Goal: Information Seeking & Learning: Learn about a topic

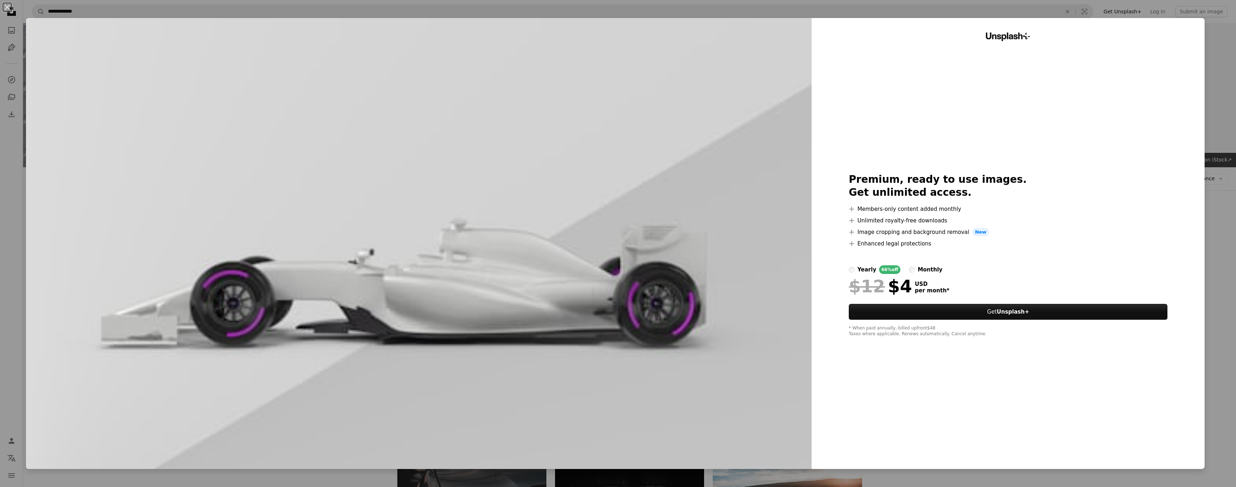
scroll to position [541, 0]
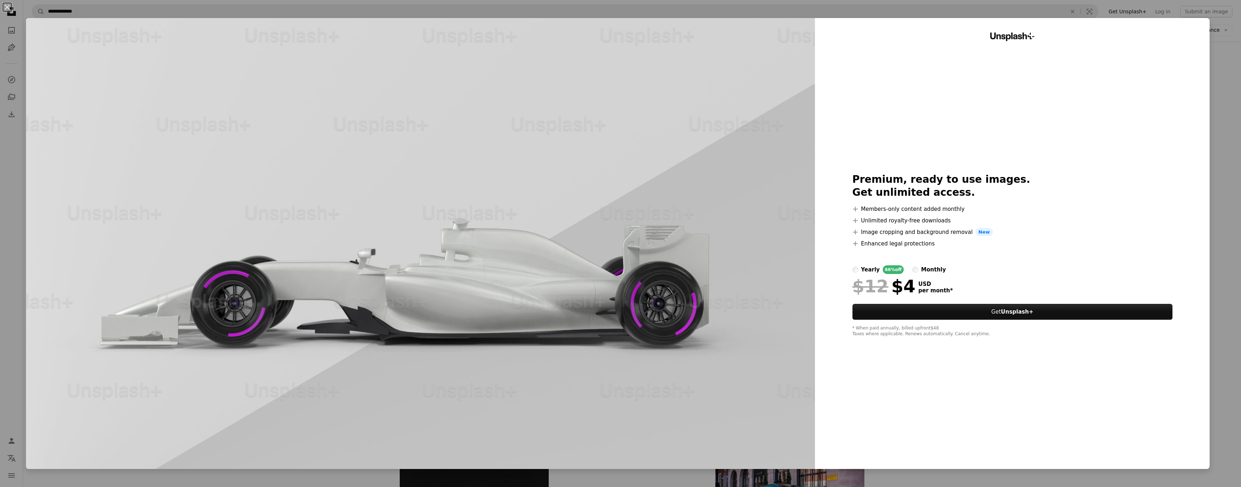
click at [23, 232] on div "An X shape Unsplash+ Premium, ready to use images. Get unlimited access. A plus…" at bounding box center [620, 243] width 1241 height 487
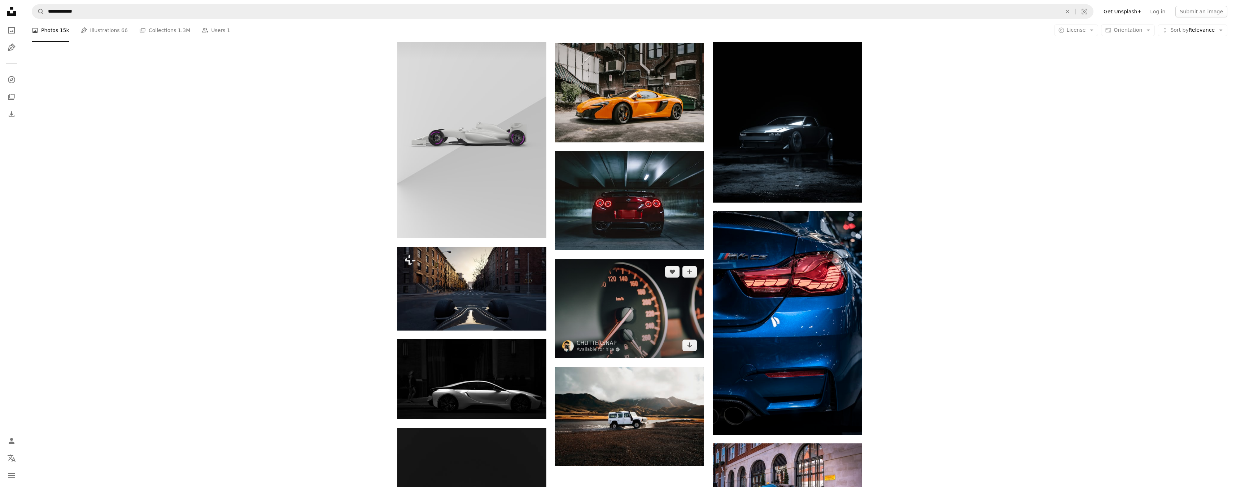
click at [666, 313] on img at bounding box center [629, 309] width 149 height 100
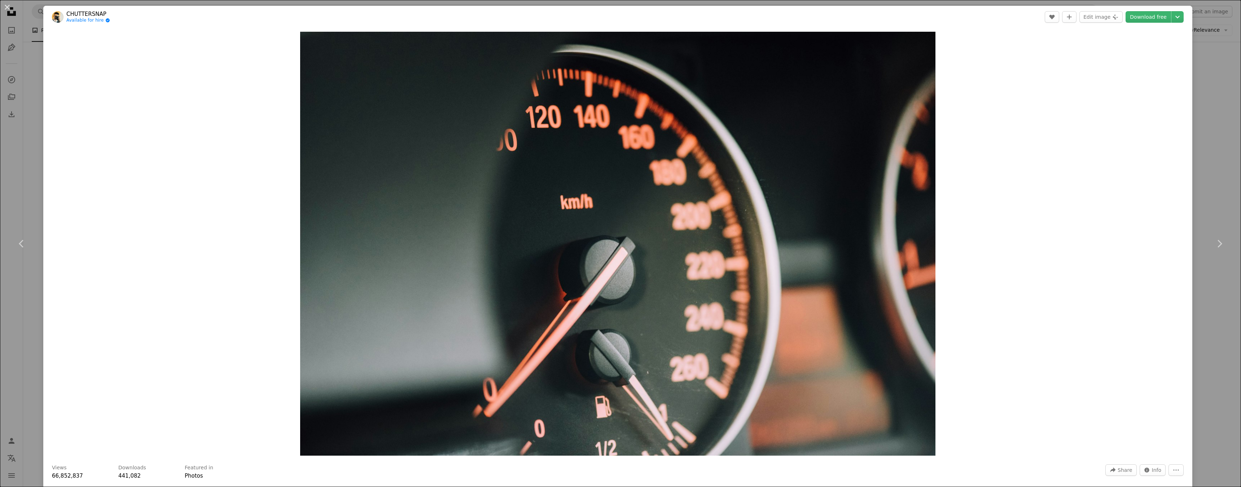
click at [115, 254] on div "Zoom in" at bounding box center [617, 244] width 1149 height 432
click at [50, 294] on div "Zoom in" at bounding box center [617, 244] width 1149 height 432
click at [0, 306] on div "An X shape Chevron left Chevron right CHUTTERSNAP Available for hire A checkmar…" at bounding box center [620, 243] width 1241 height 487
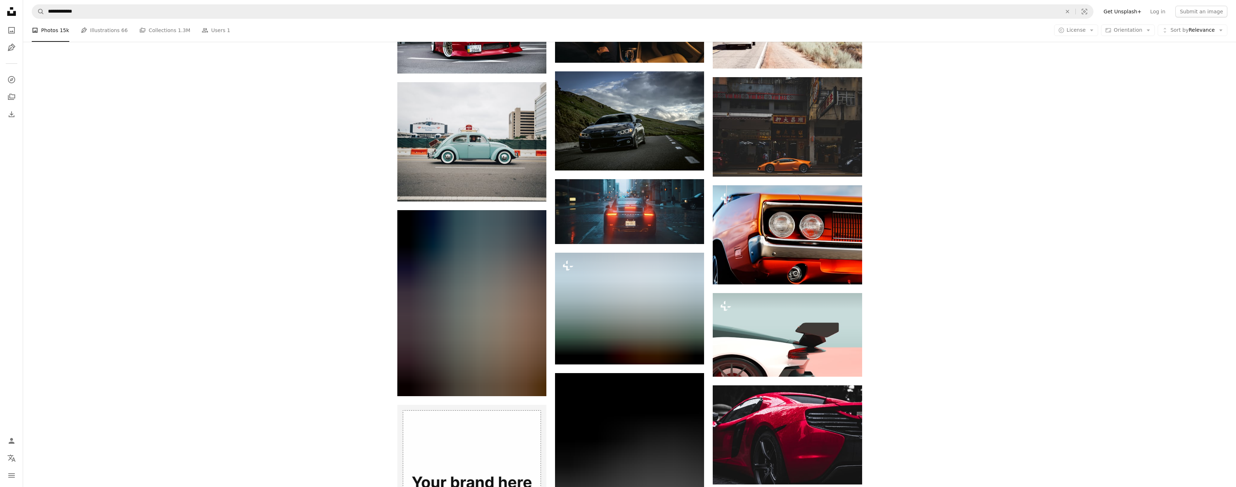
scroll to position [1185, 0]
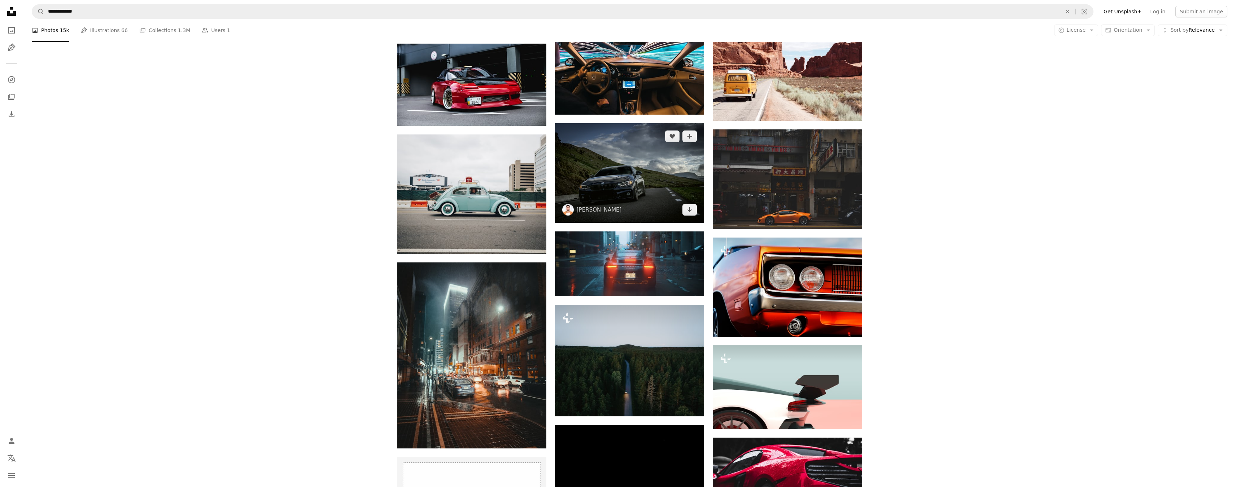
click at [616, 179] on img at bounding box center [629, 172] width 149 height 99
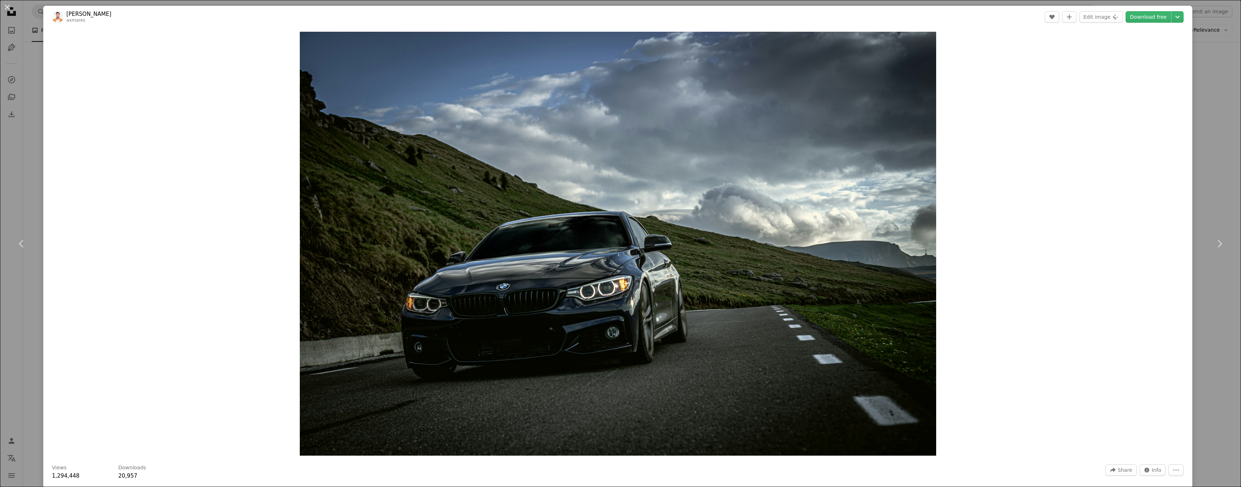
click at [81, 188] on div "Zoom in" at bounding box center [617, 244] width 1149 height 432
click at [1204, 98] on div "An X shape Chevron left Chevron right [PERSON_NAME] axmares A heart A plus sign…" at bounding box center [620, 243] width 1241 height 487
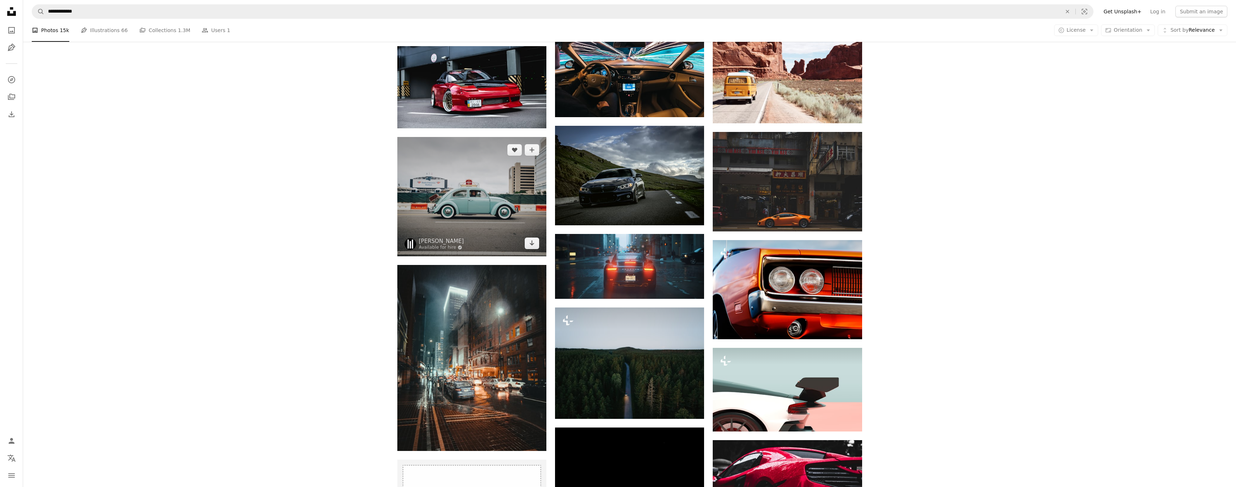
scroll to position [824, 0]
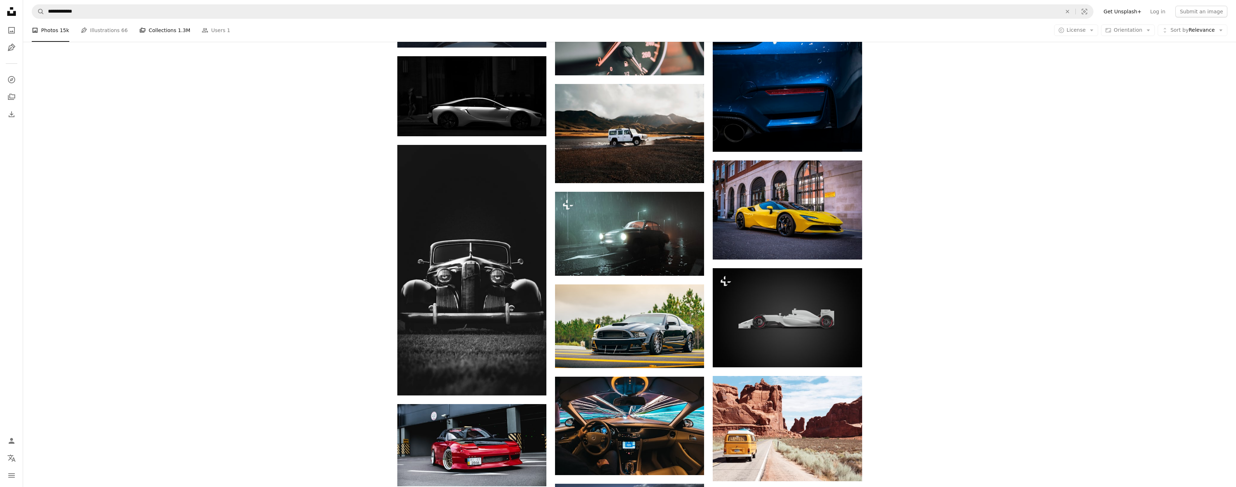
click at [165, 38] on link "A stack of folders Collections 1.3M" at bounding box center [164, 30] width 51 height 23
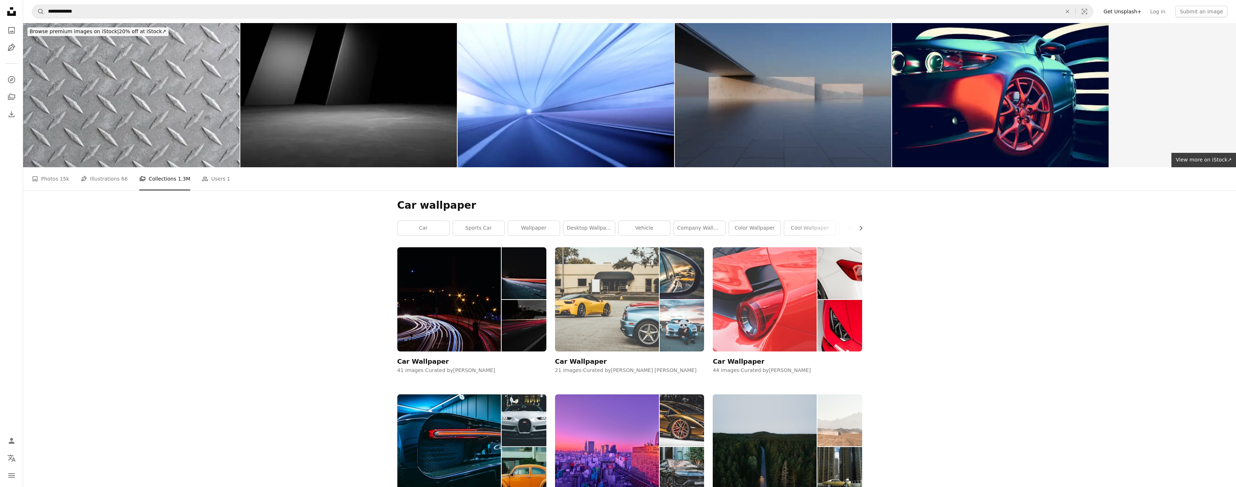
click at [626, 323] on img at bounding box center [607, 300] width 104 height 104
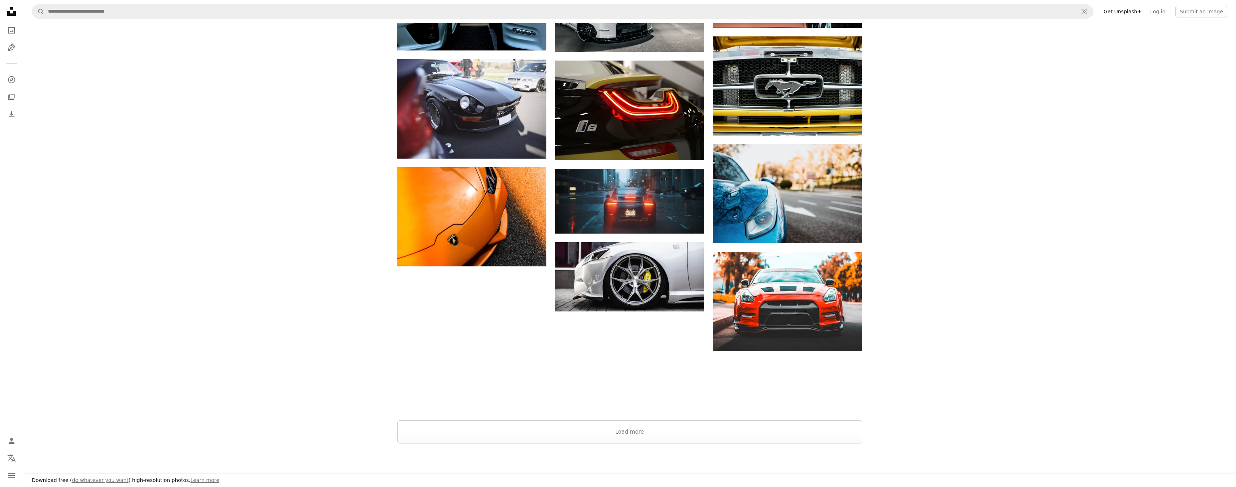
scroll to position [541, 0]
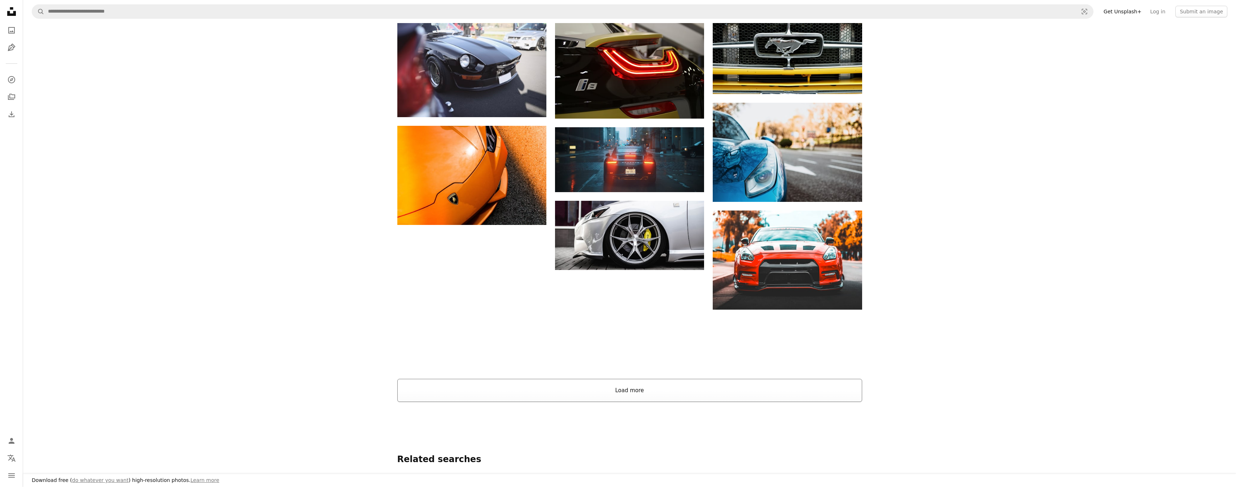
click at [609, 384] on button "Load more" at bounding box center [629, 390] width 465 height 23
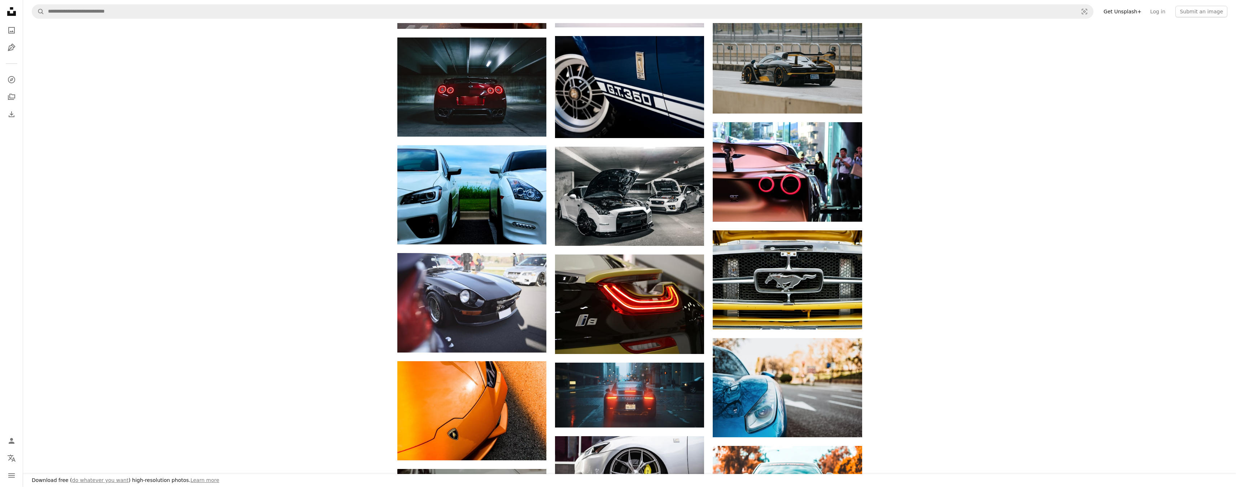
scroll to position [0, 0]
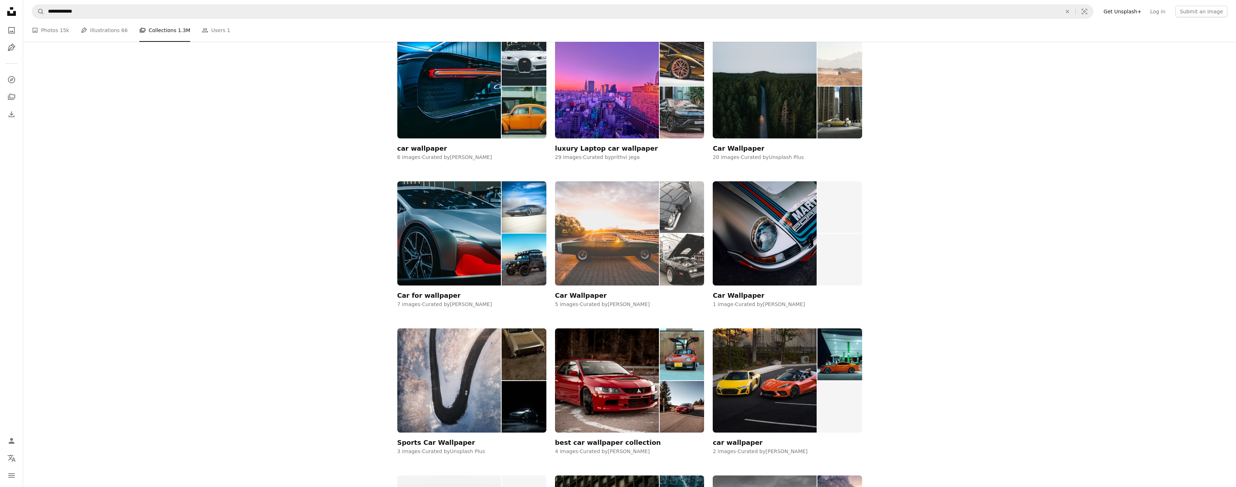
scroll to position [180, 0]
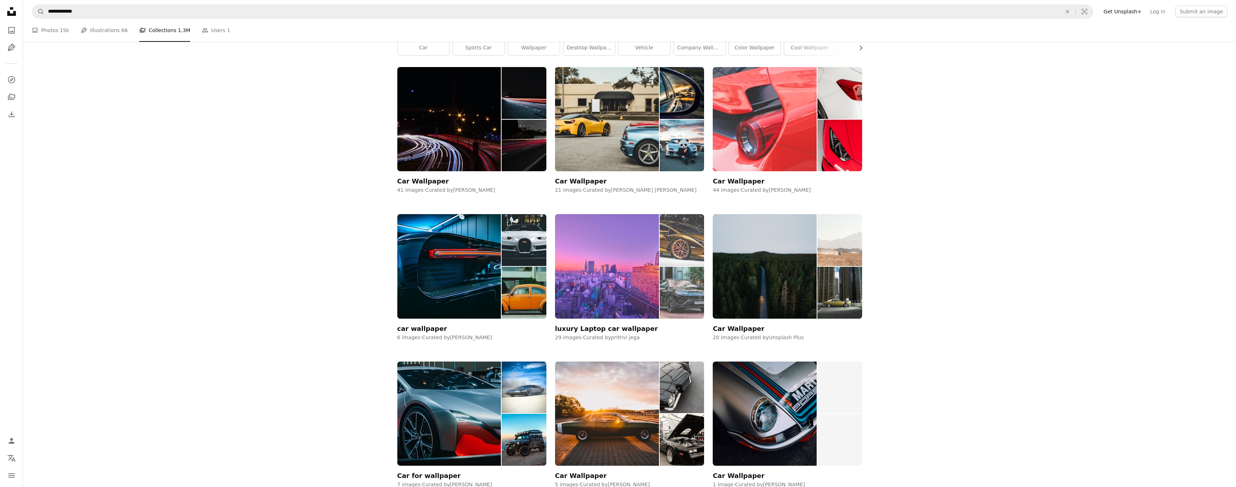
click at [616, 264] on img at bounding box center [607, 266] width 104 height 104
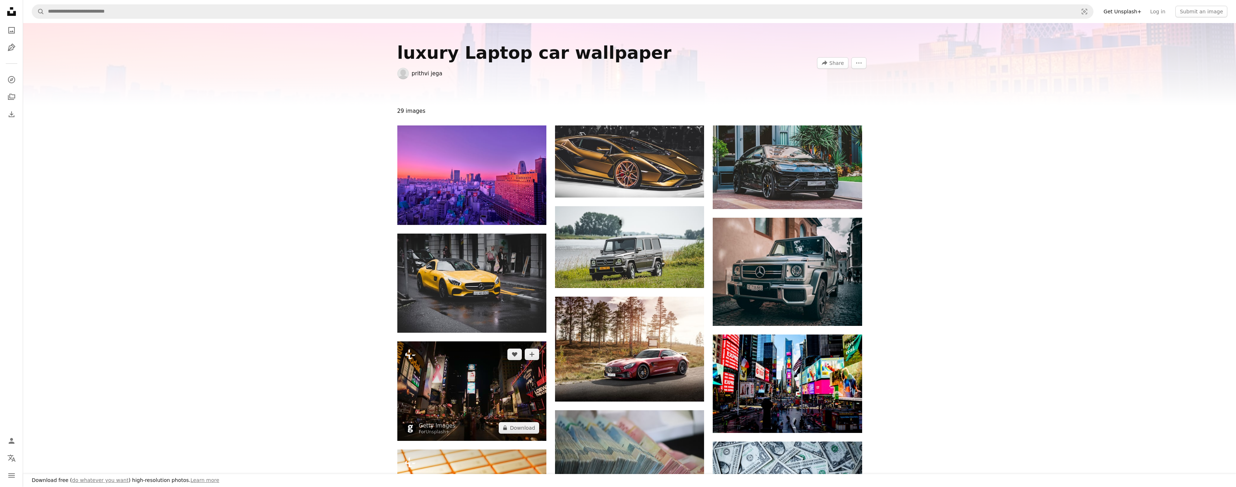
scroll to position [180, 0]
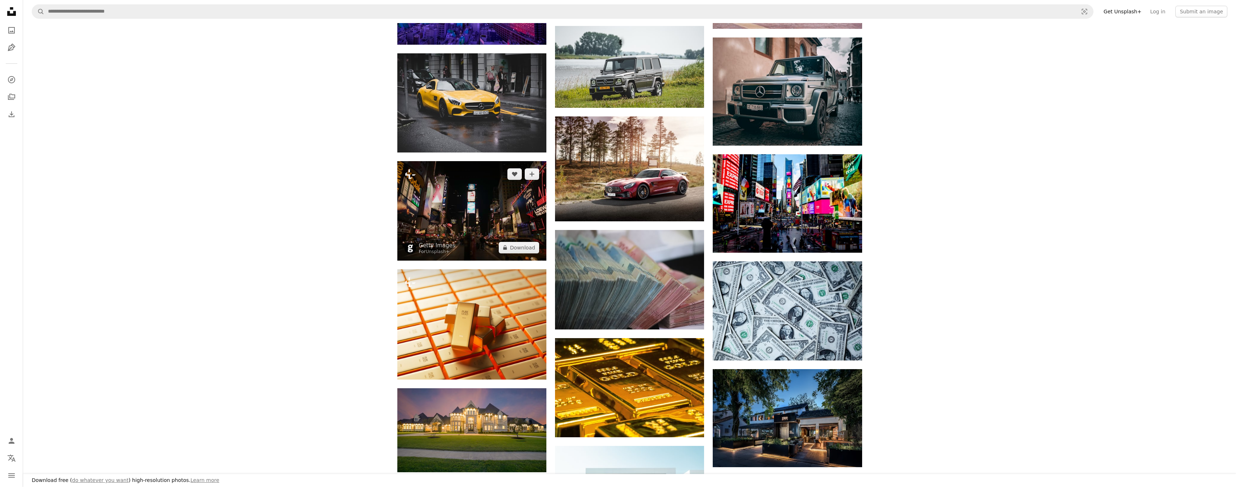
click at [459, 220] on img at bounding box center [471, 210] width 149 height 99
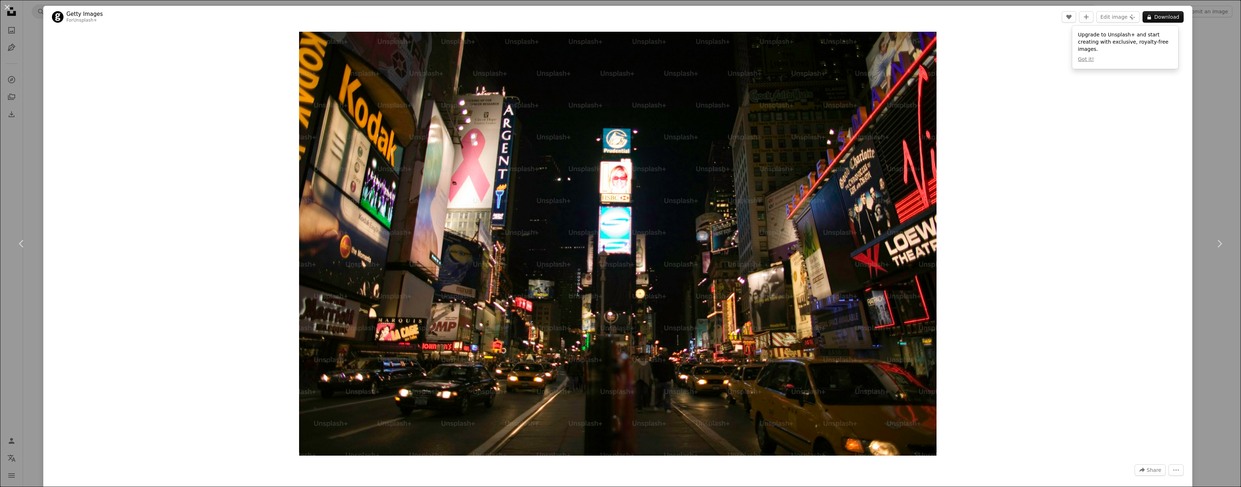
click at [23, 165] on div "An X shape Chevron left Chevron right Getty Images For Unsplash+ A heart A plus…" at bounding box center [620, 243] width 1241 height 487
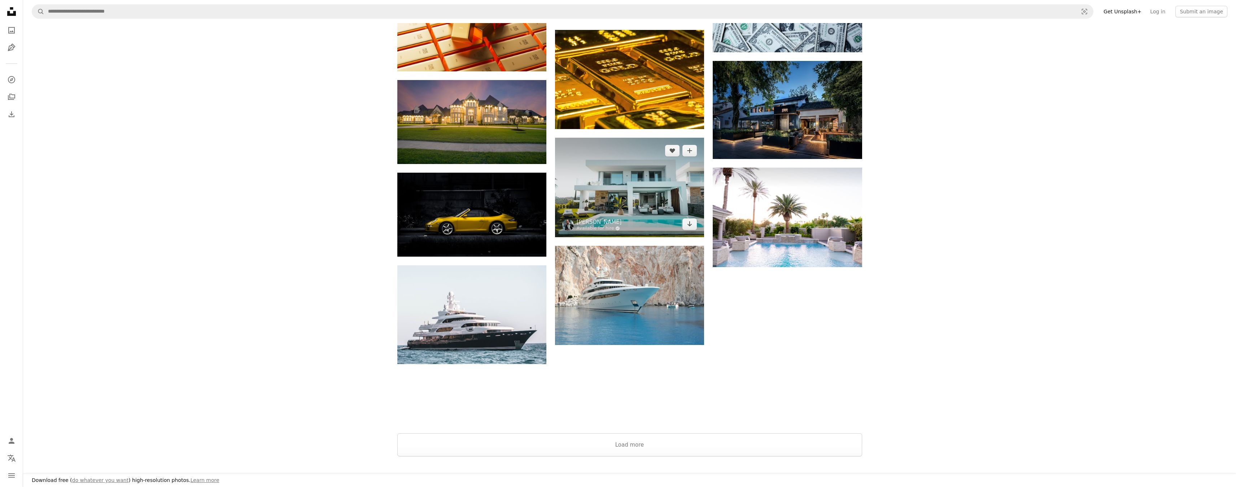
scroll to position [541, 0]
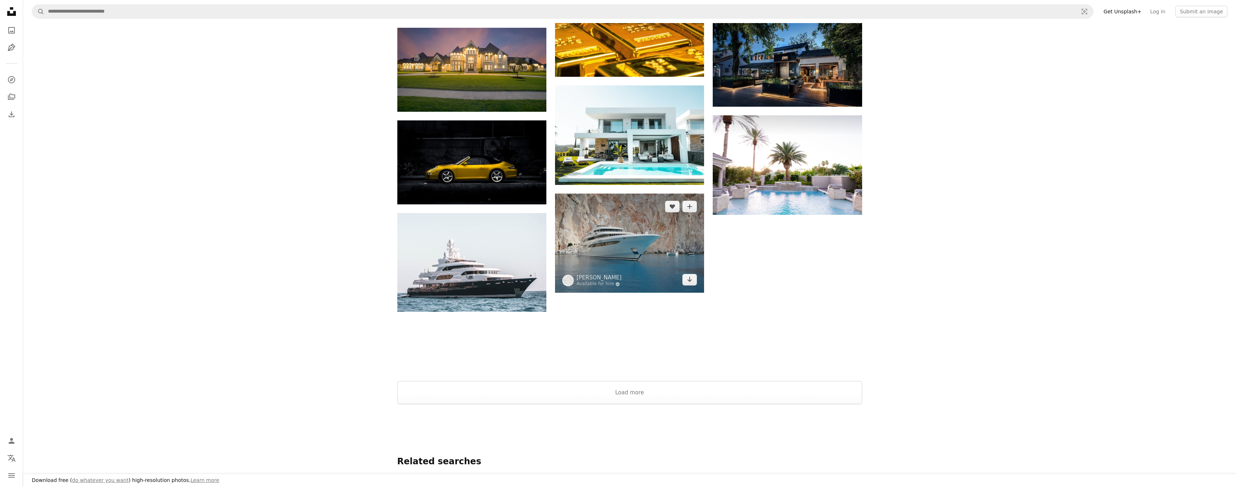
click at [635, 263] on img at bounding box center [629, 243] width 149 height 99
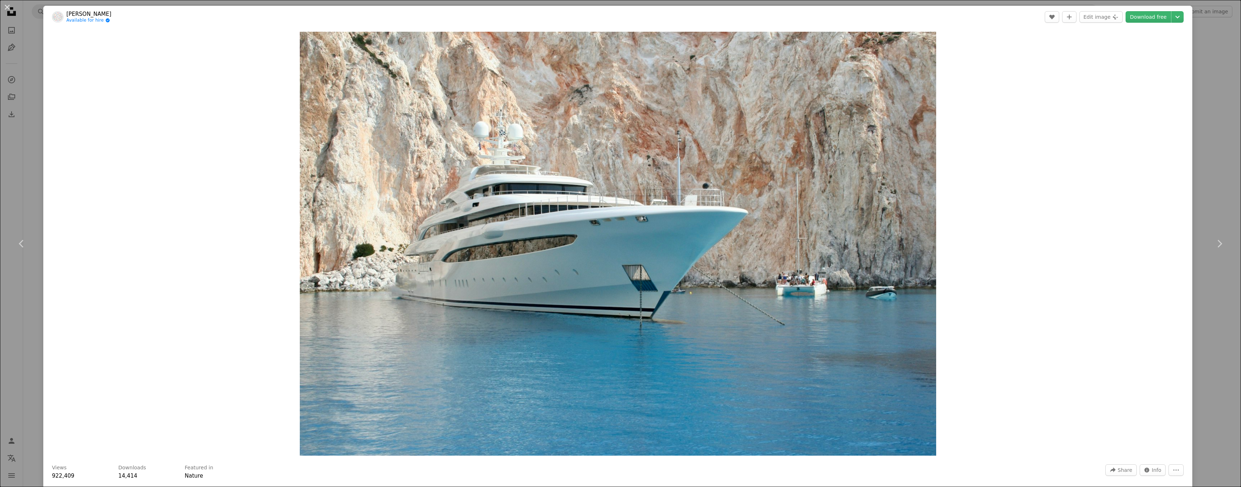
click at [34, 194] on div "An X shape Chevron left Chevron right [PERSON_NAME] Available for hire A checkm…" at bounding box center [620, 243] width 1241 height 487
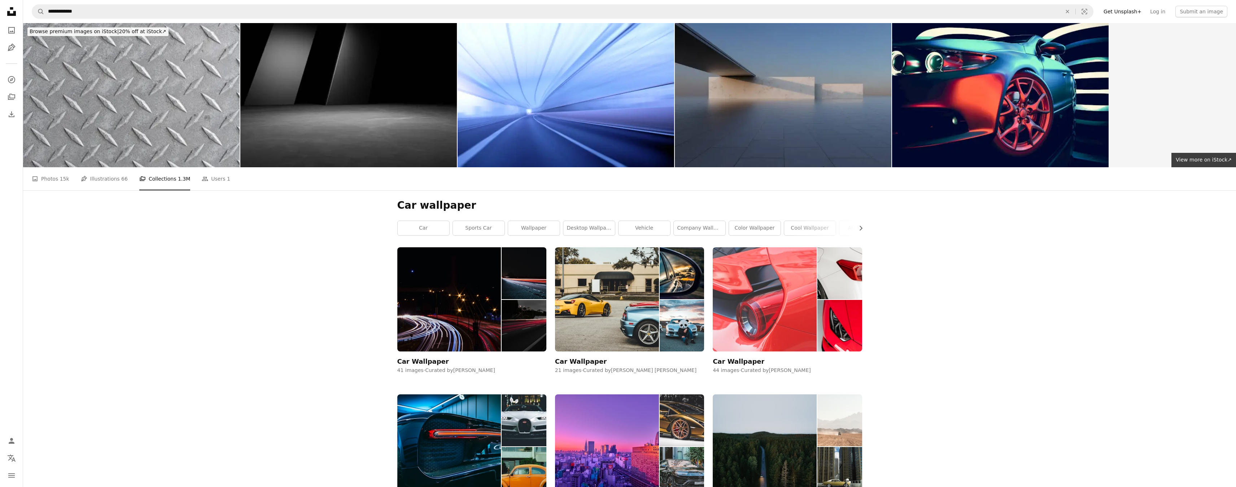
scroll to position [180, 0]
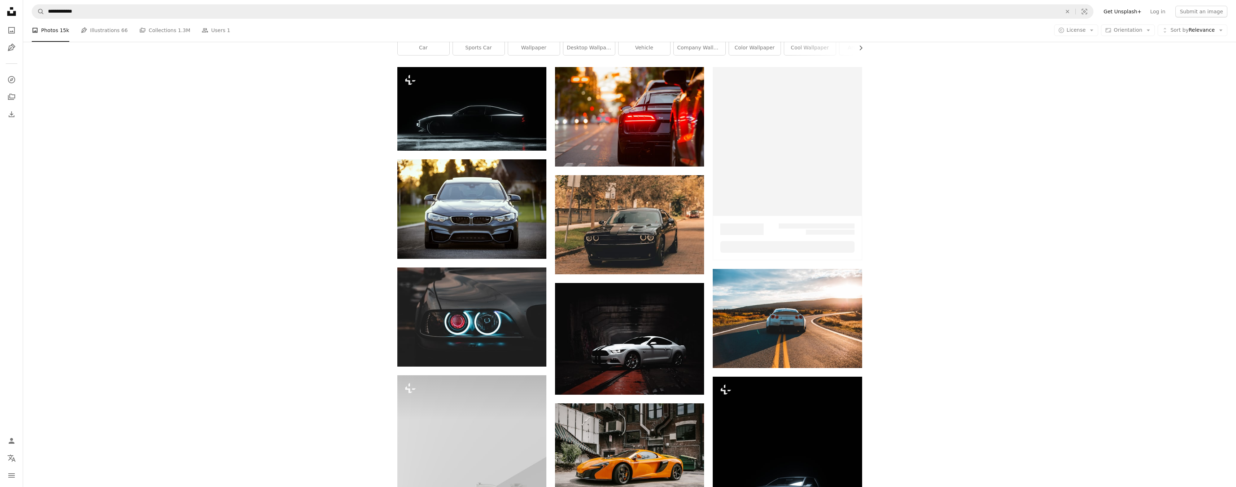
scroll to position [824, 0]
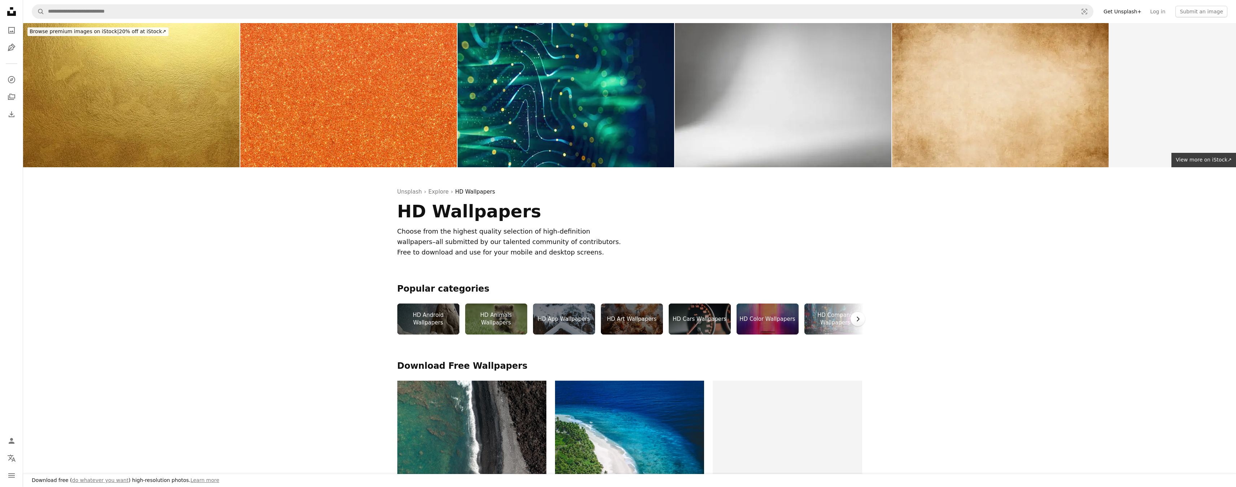
click at [859, 317] on icon "Chevron right" at bounding box center [857, 319] width 7 height 7
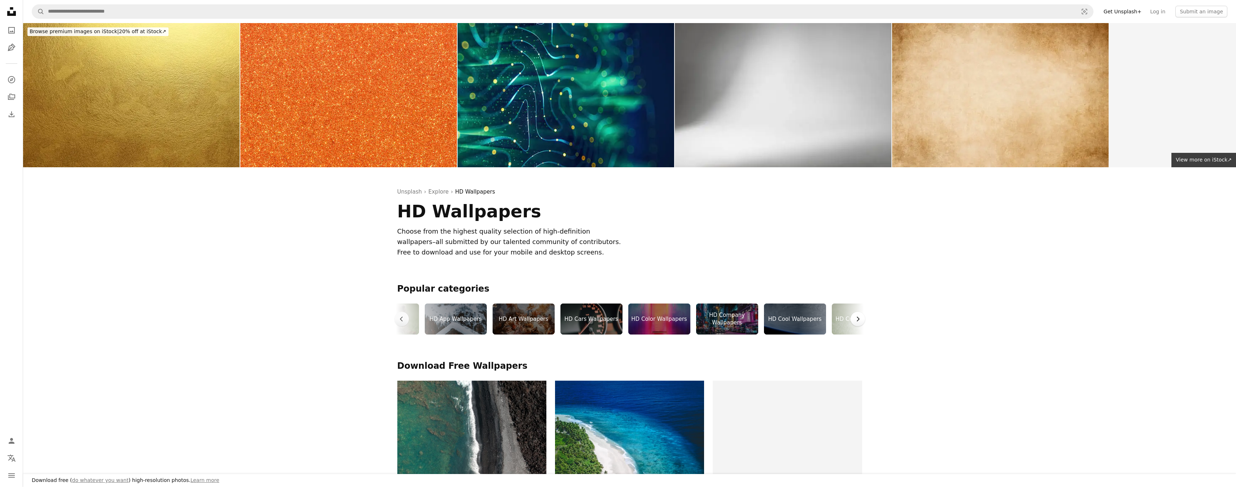
click at [859, 317] on icon "Chevron right" at bounding box center [857, 319] width 7 height 7
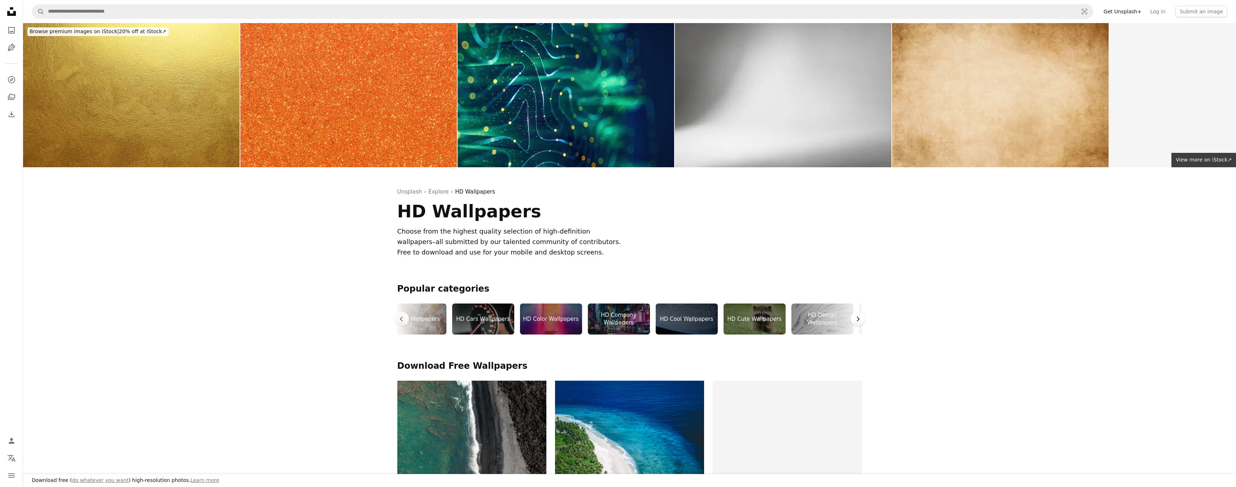
click at [859, 317] on icon "Chevron right" at bounding box center [857, 319] width 7 height 7
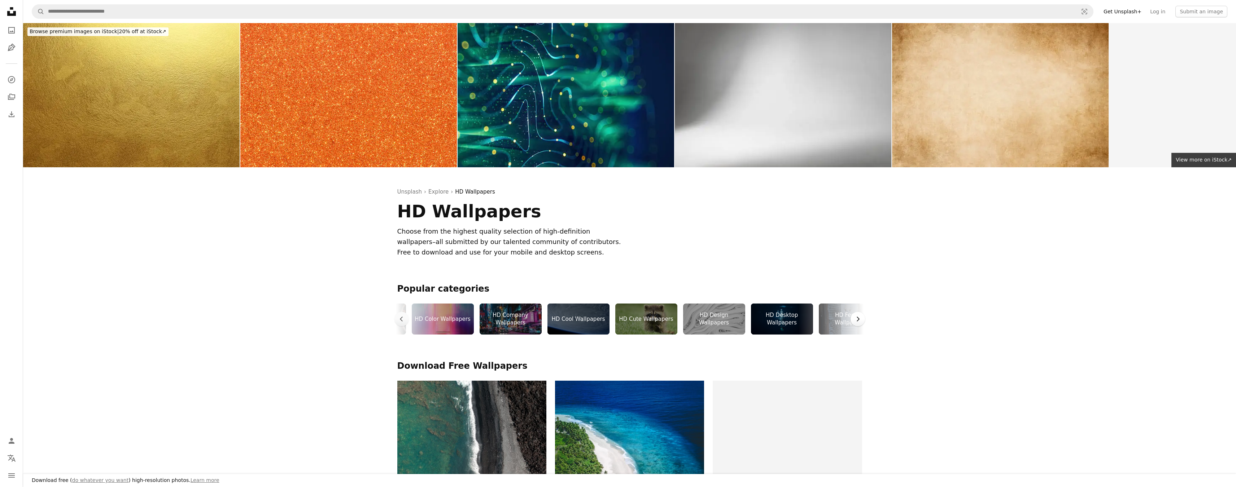
click at [859, 317] on icon "Chevron right" at bounding box center [857, 319] width 7 height 7
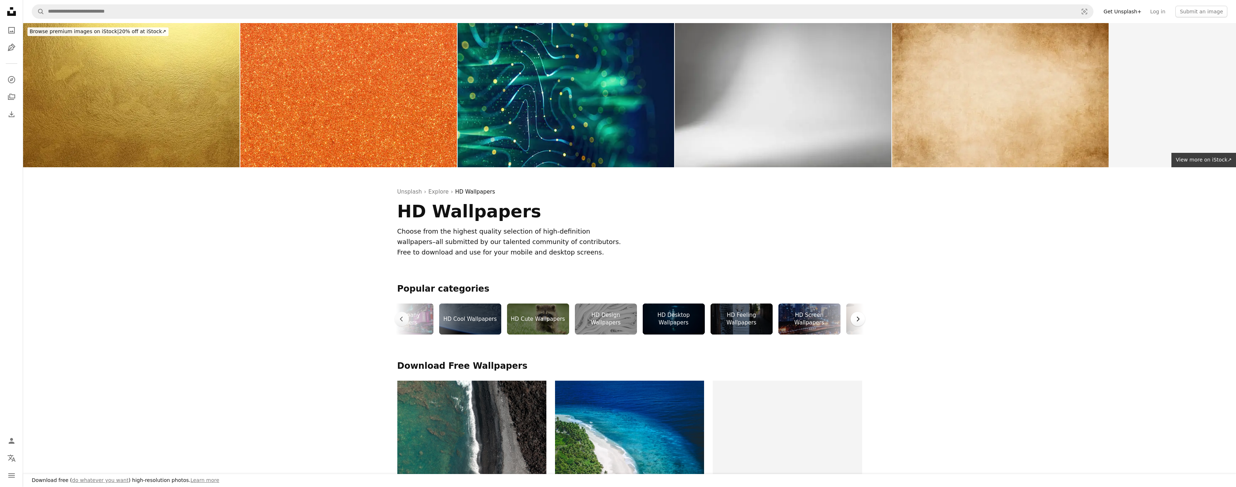
click at [859, 317] on icon "Chevron right" at bounding box center [857, 319] width 7 height 7
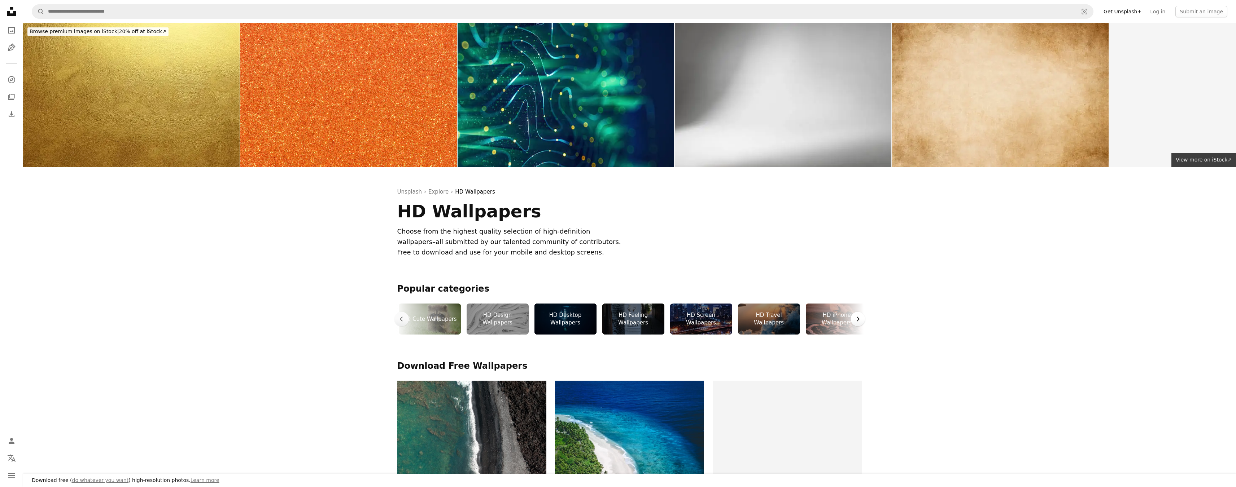
click at [859, 317] on icon "Chevron right" at bounding box center [857, 319] width 7 height 7
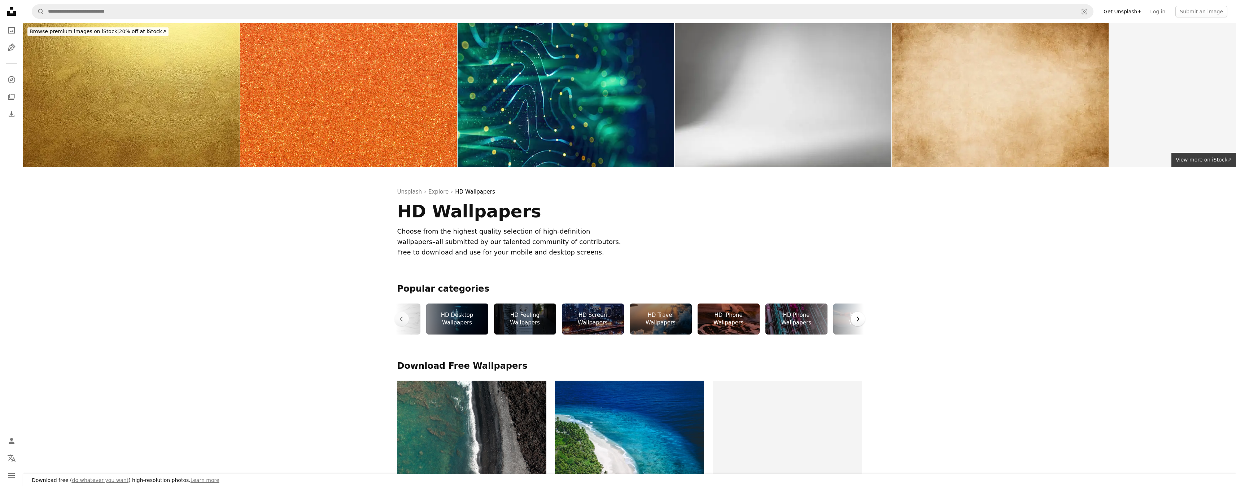
click at [859, 317] on icon "Chevron right" at bounding box center [857, 319] width 7 height 7
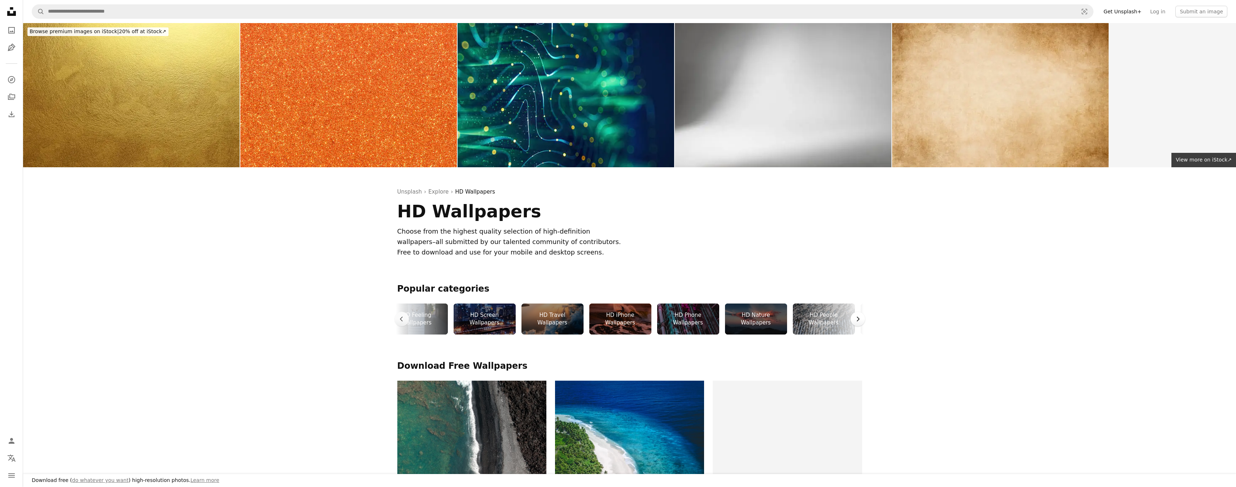
click at [859, 317] on icon "Chevron right" at bounding box center [857, 319] width 7 height 7
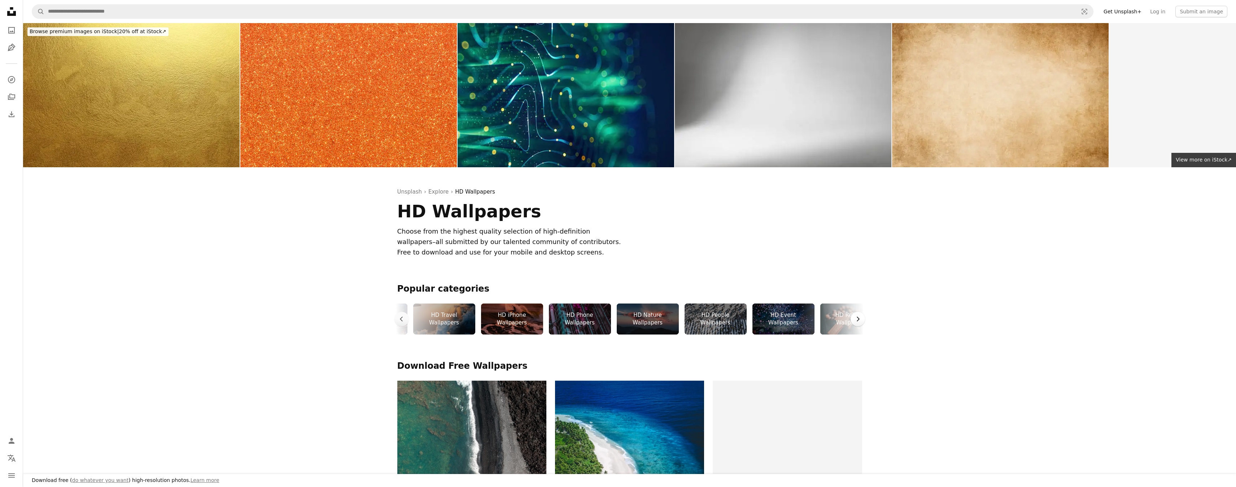
click at [859, 317] on icon "Chevron right" at bounding box center [857, 319] width 7 height 7
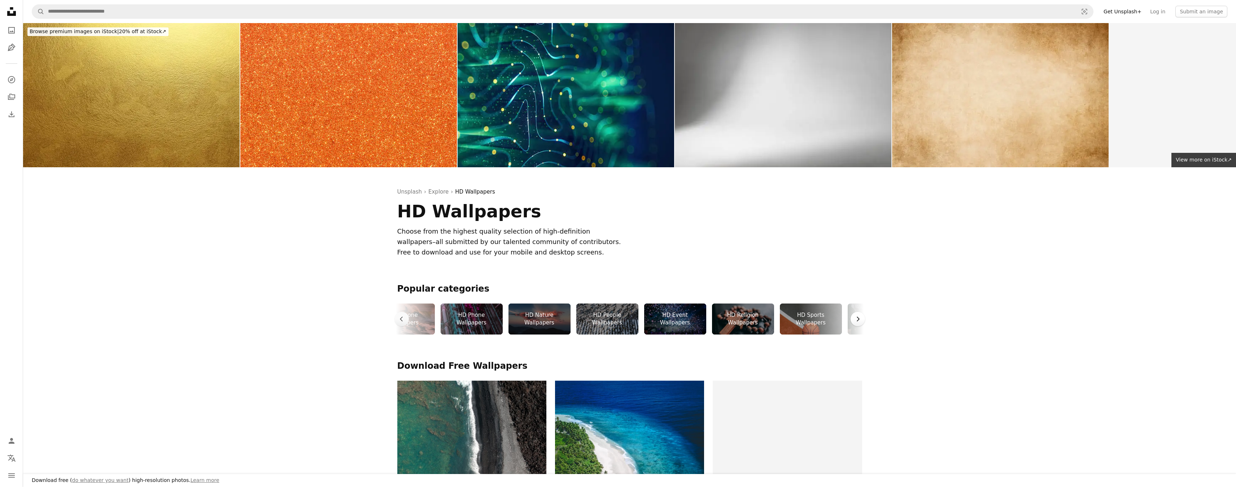
click at [859, 317] on icon "Chevron right" at bounding box center [857, 319] width 7 height 7
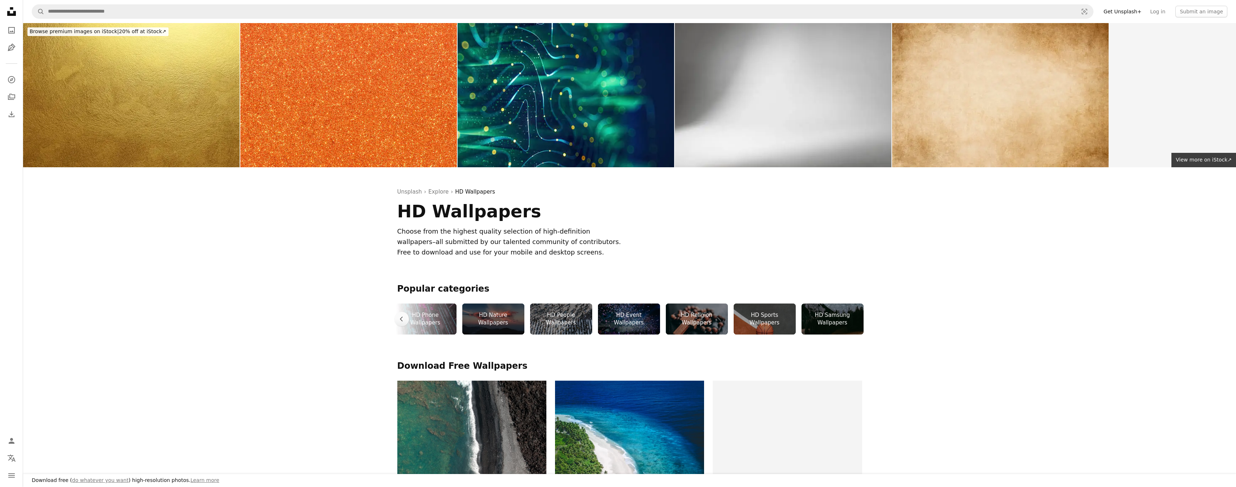
scroll to position [0, 1022]
click at [859, 317] on div "HD Samsung Wallpapers" at bounding box center [831, 319] width 62 height 31
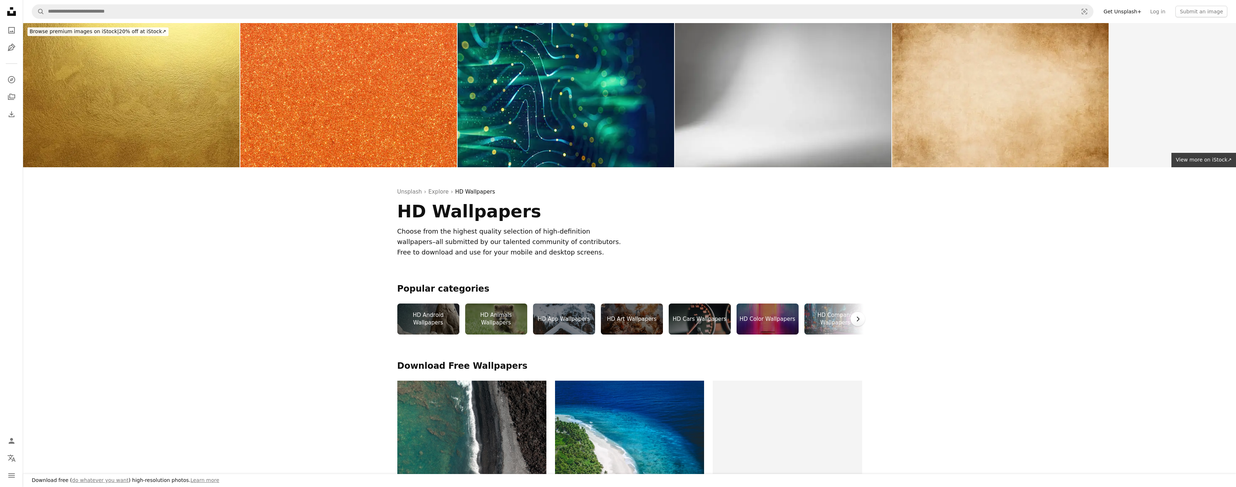
click at [855, 321] on icon "Chevron right" at bounding box center [857, 319] width 7 height 7
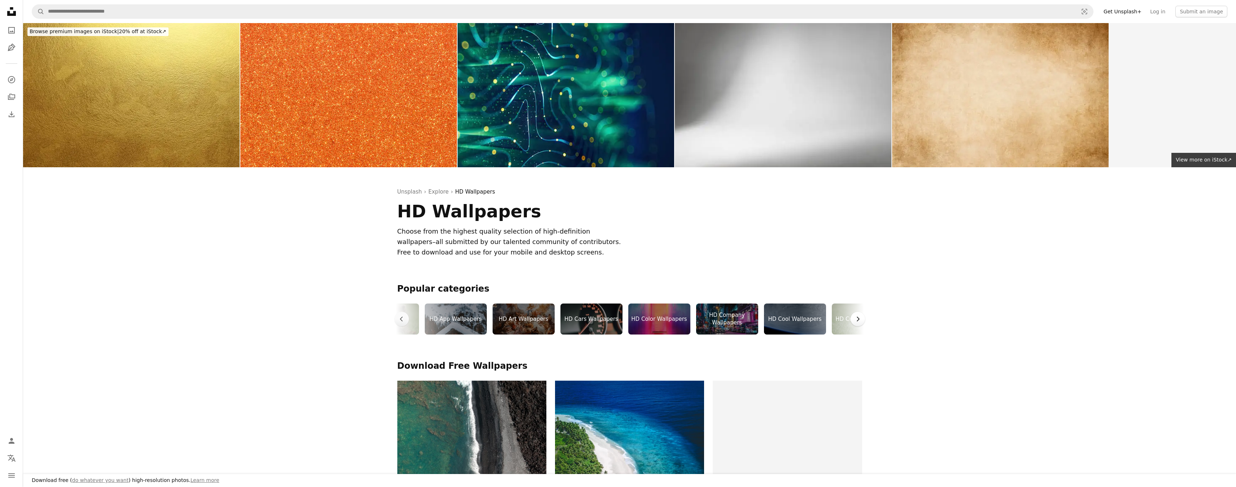
click at [855, 321] on icon "Chevron right" at bounding box center [857, 319] width 7 height 7
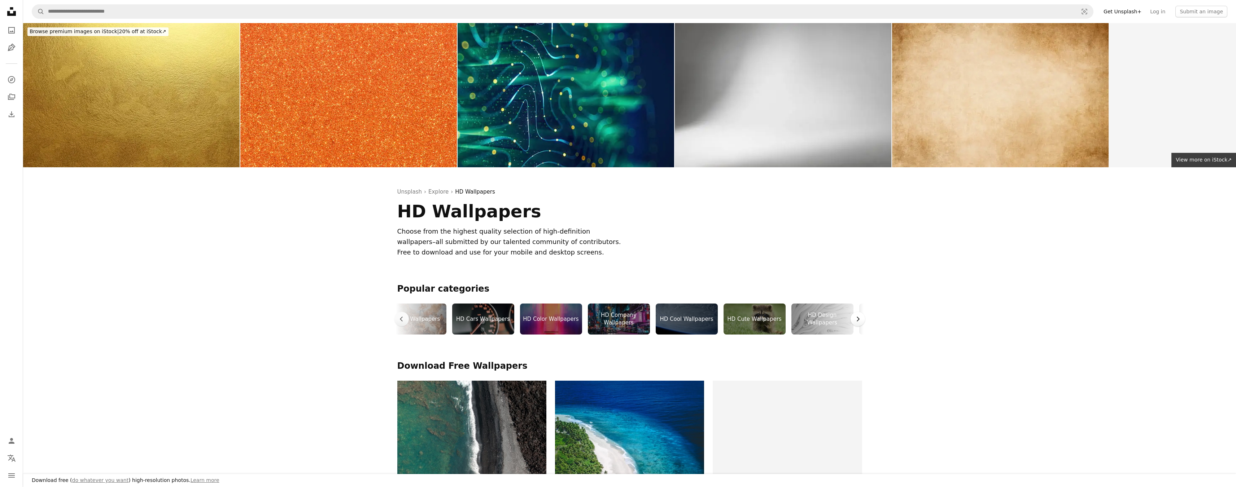
click at [855, 321] on icon "Chevron right" at bounding box center [857, 319] width 7 height 7
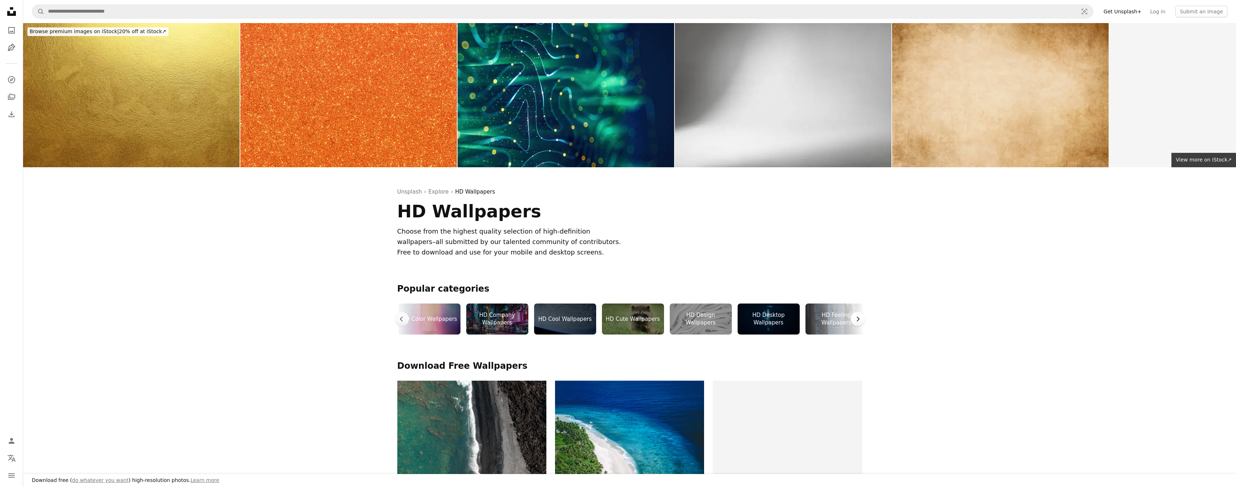
click at [855, 321] on icon "Chevron right" at bounding box center [857, 319] width 7 height 7
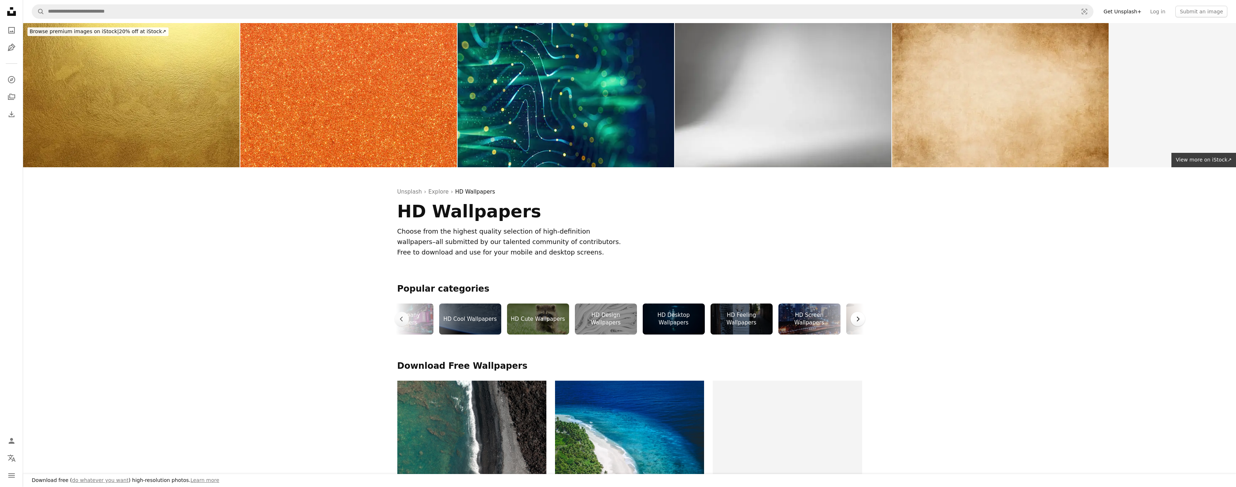
click at [855, 321] on icon "Chevron right" at bounding box center [857, 319] width 7 height 7
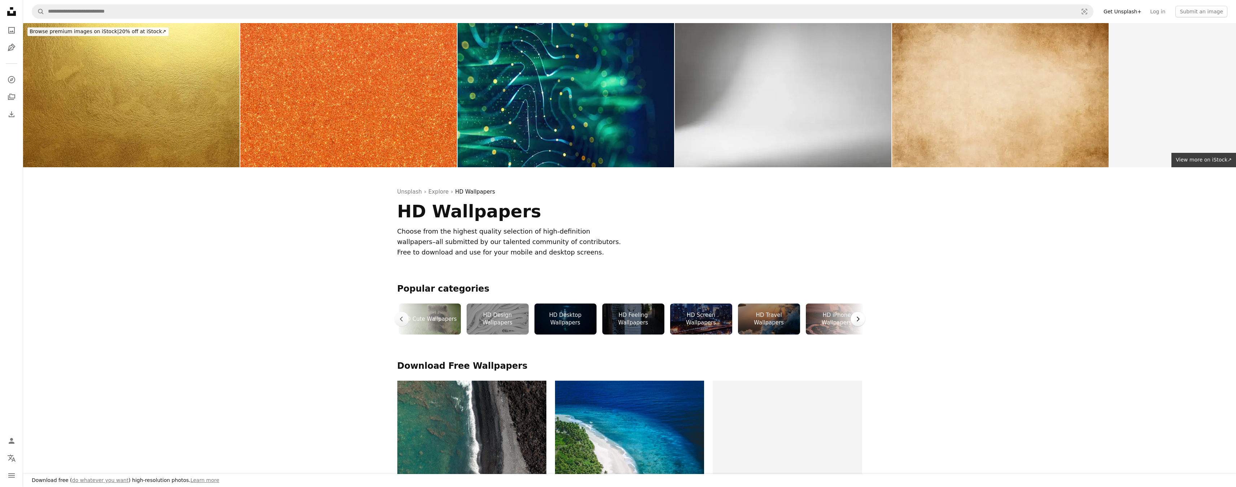
click at [855, 321] on icon "Chevron right" at bounding box center [857, 319] width 7 height 7
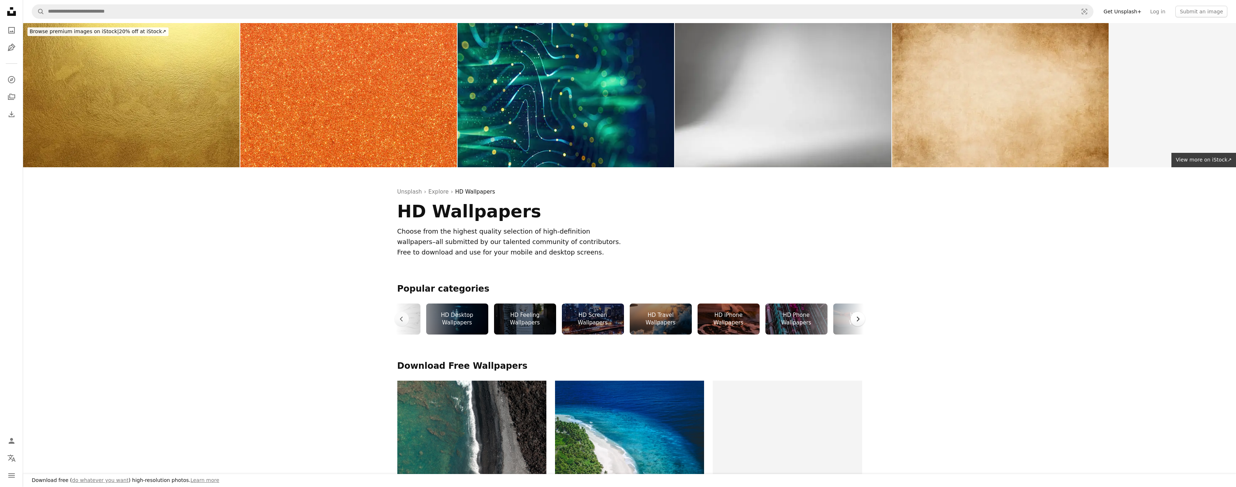
click at [855, 321] on icon "Chevron right" at bounding box center [857, 319] width 7 height 7
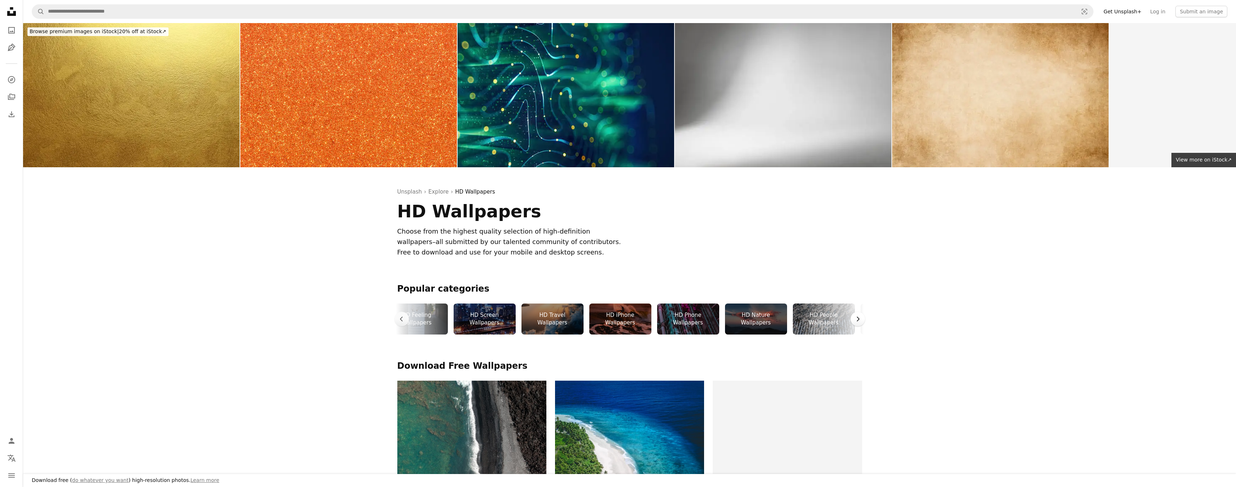
click at [855, 321] on icon "Chevron right" at bounding box center [857, 319] width 7 height 7
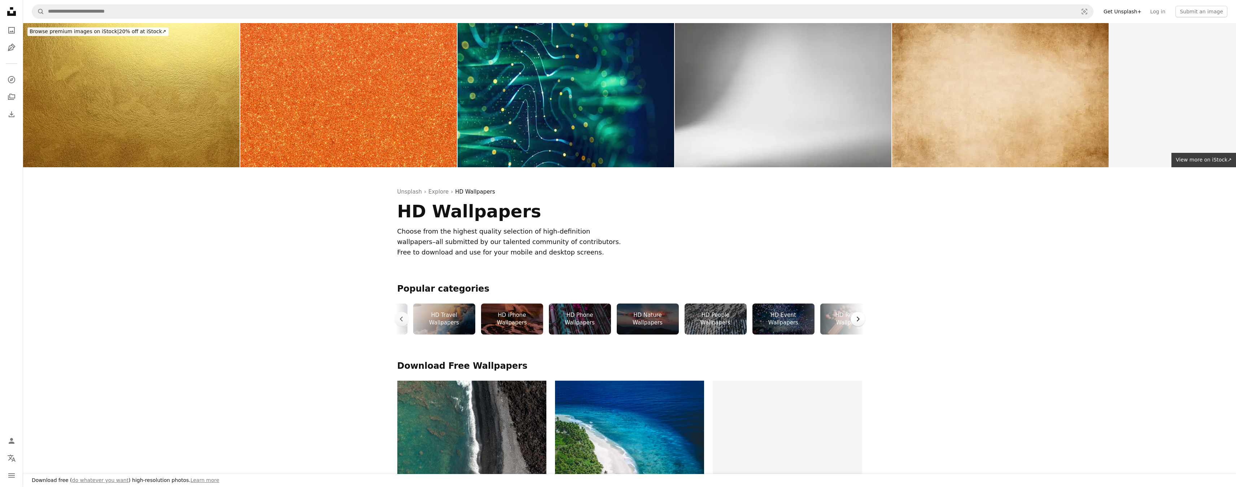
click at [855, 321] on icon "Chevron right" at bounding box center [857, 319] width 7 height 7
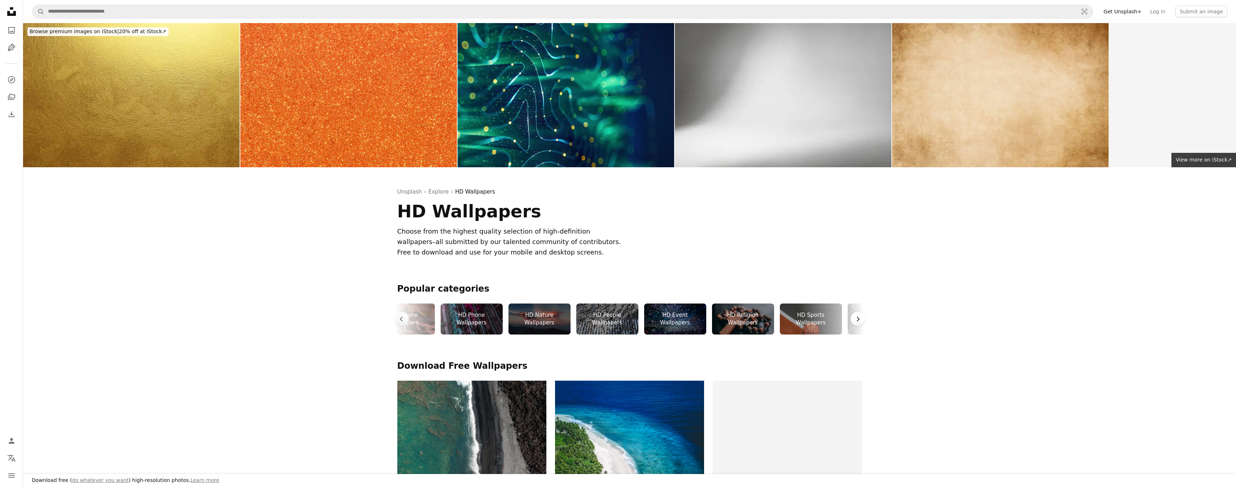
click at [855, 321] on icon "Chevron right" at bounding box center [857, 319] width 7 height 7
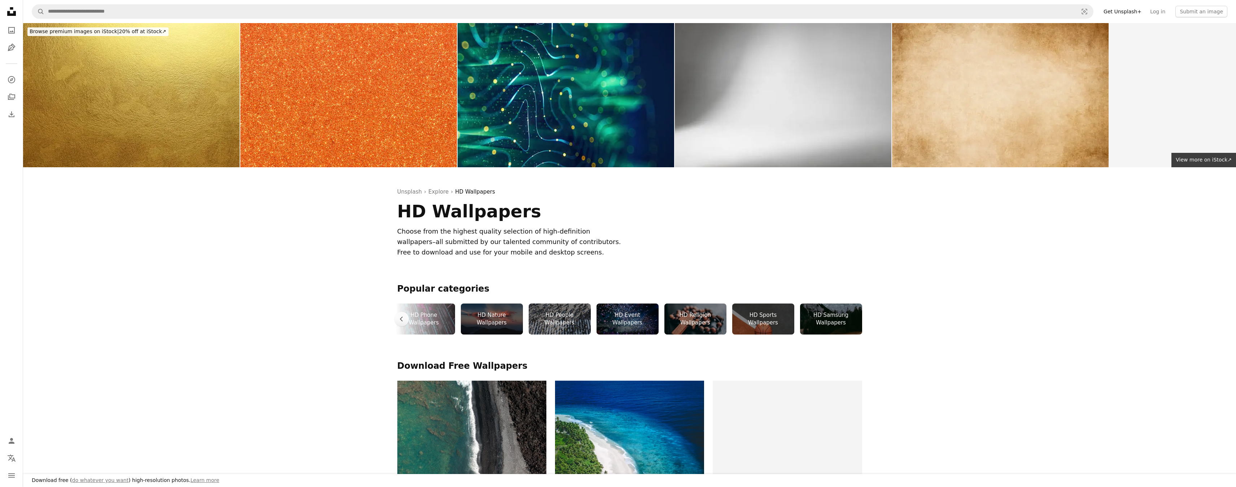
click at [767, 319] on div "HD Sports Wallpapers" at bounding box center [763, 319] width 62 height 31
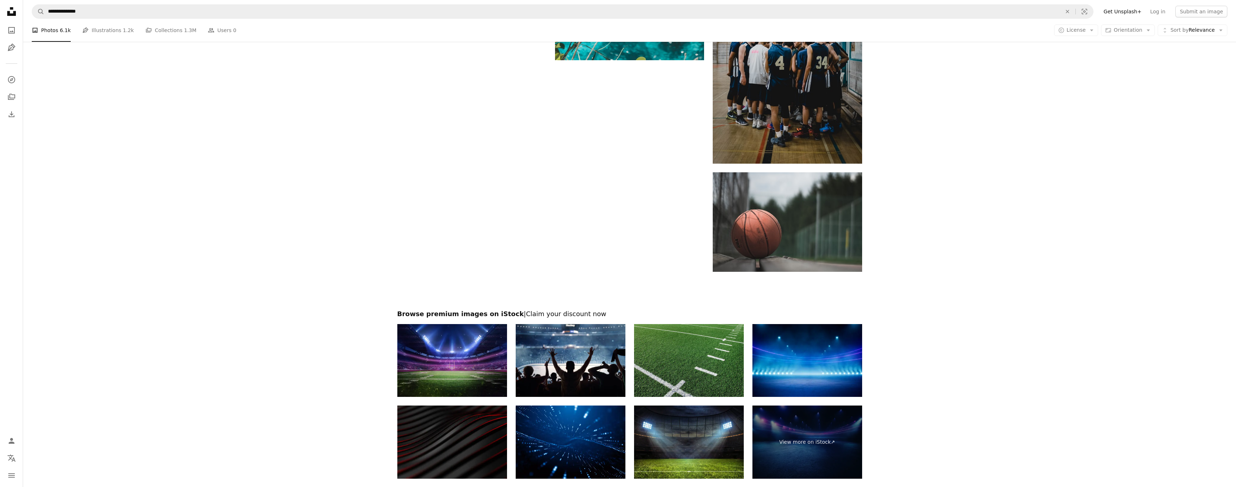
scroll to position [1263, 0]
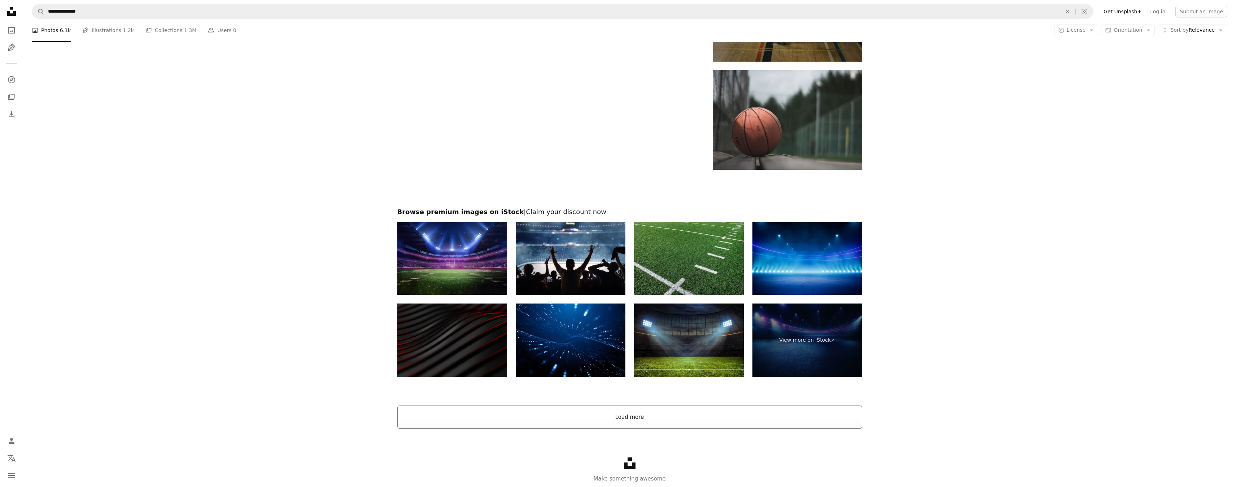
click at [627, 421] on button "Load more" at bounding box center [629, 417] width 465 height 23
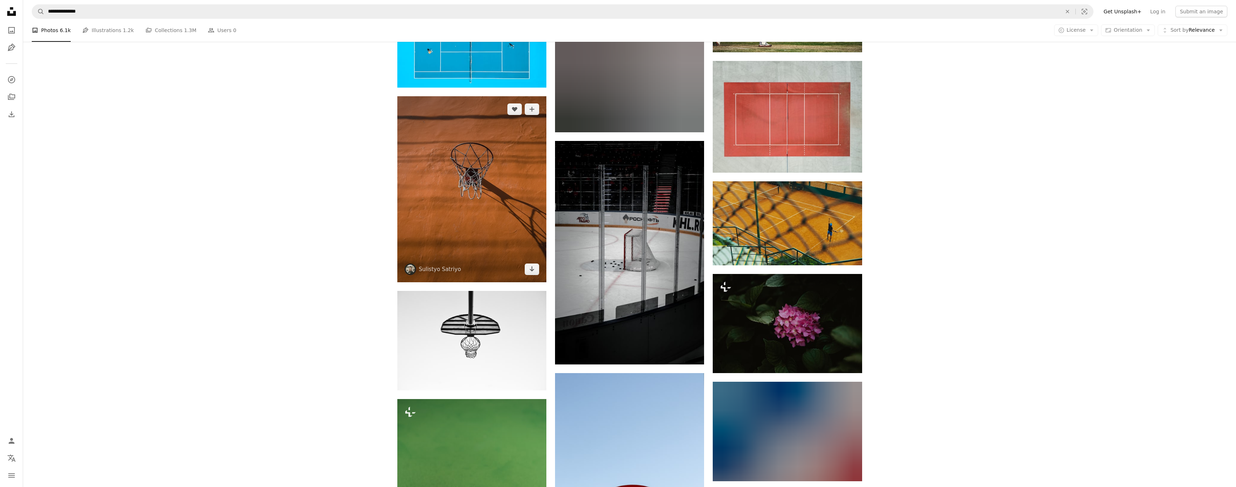
scroll to position [3247, 0]
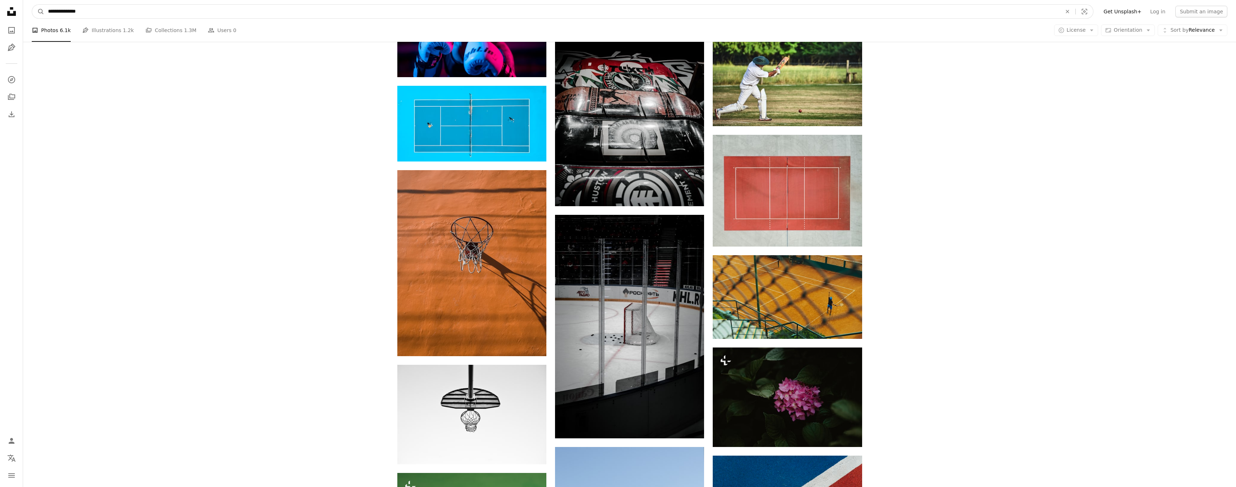
click at [90, 14] on input "**********" at bounding box center [551, 12] width 1015 height 14
click at [1075, 14] on icon "An X shape" at bounding box center [1067, 12] width 16 height 6
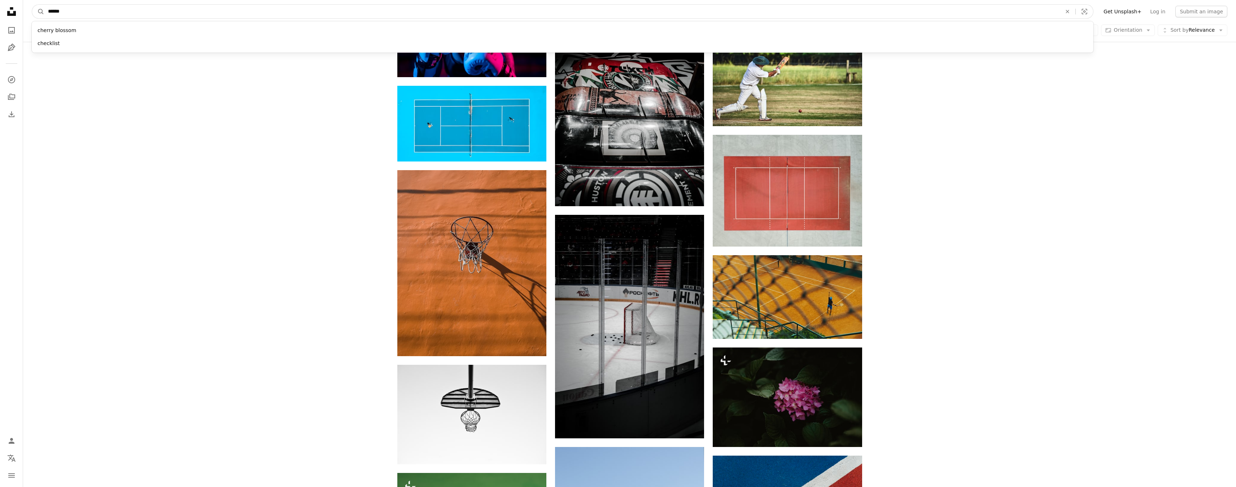
type input "*******"
click button "A magnifying glass" at bounding box center [38, 12] width 12 height 14
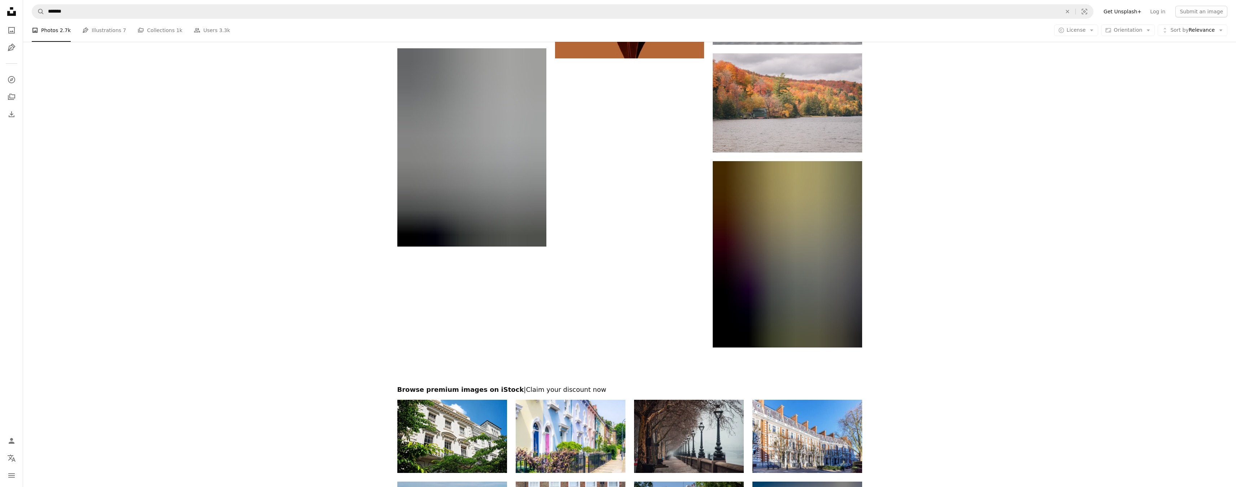
scroll to position [1082, 0]
